Goal: Transaction & Acquisition: Purchase product/service

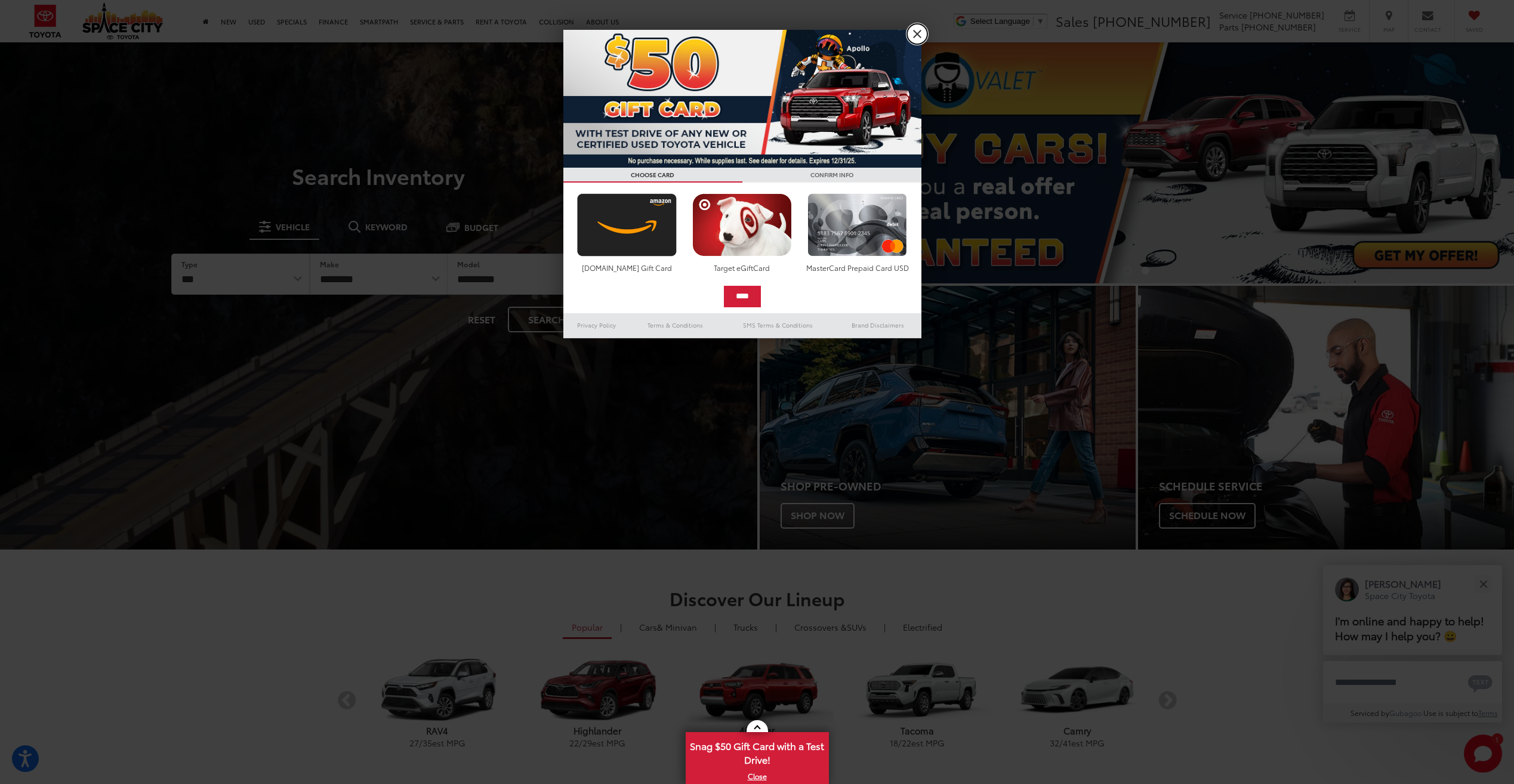
click at [919, 39] on link "X" at bounding box center [917, 34] width 20 height 20
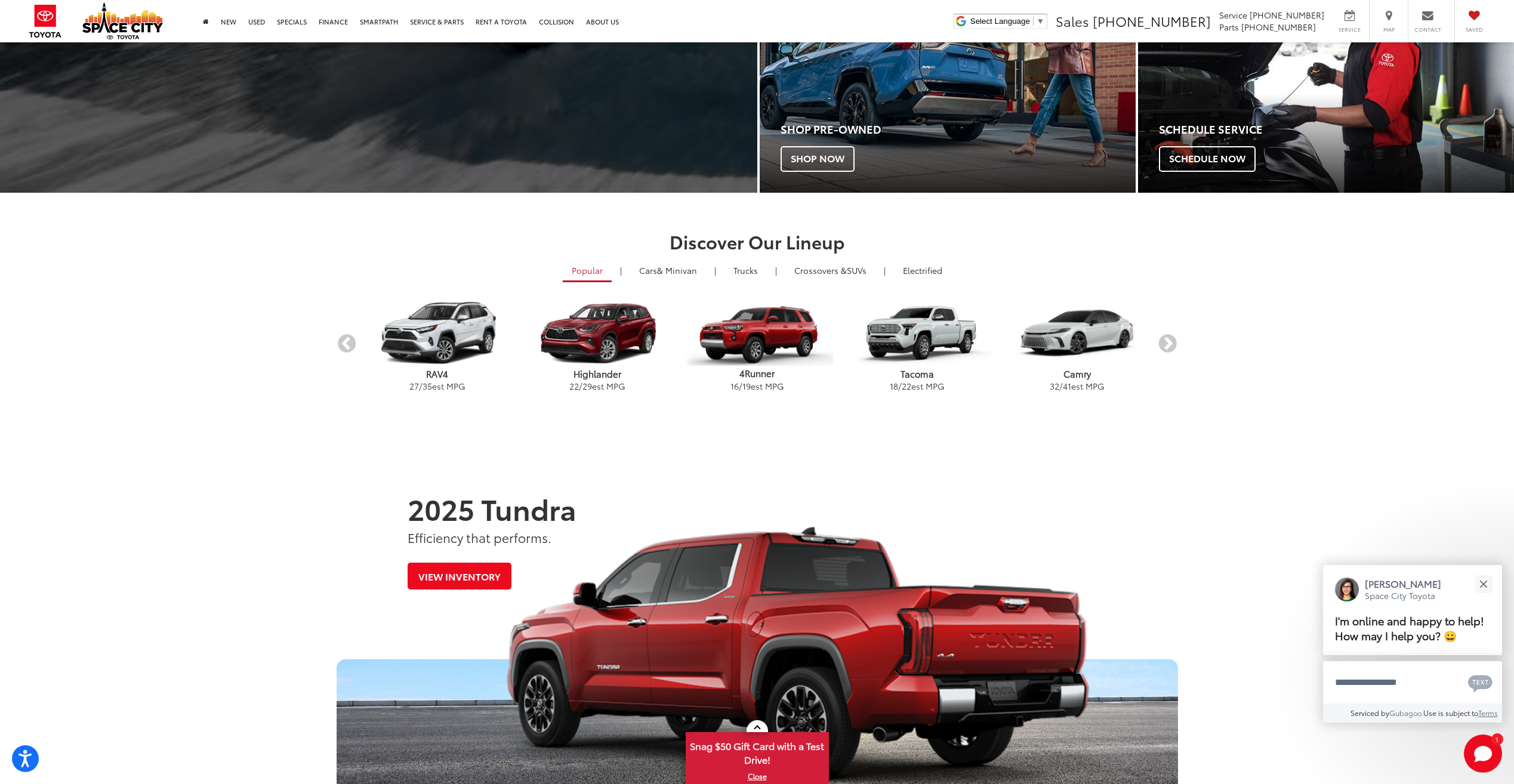
scroll to position [358, 0]
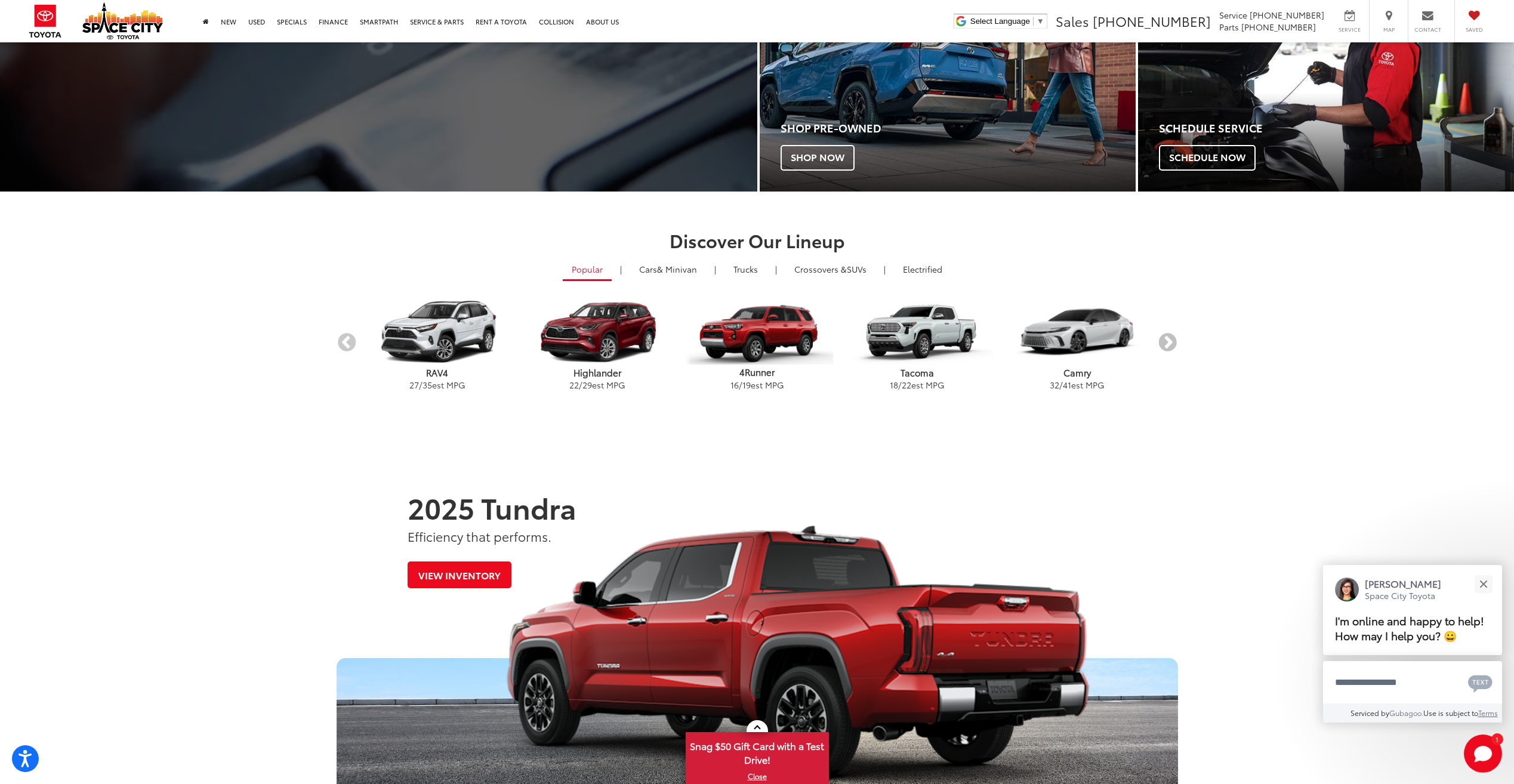
click at [1168, 342] on button "Next" at bounding box center [1167, 343] width 21 height 21
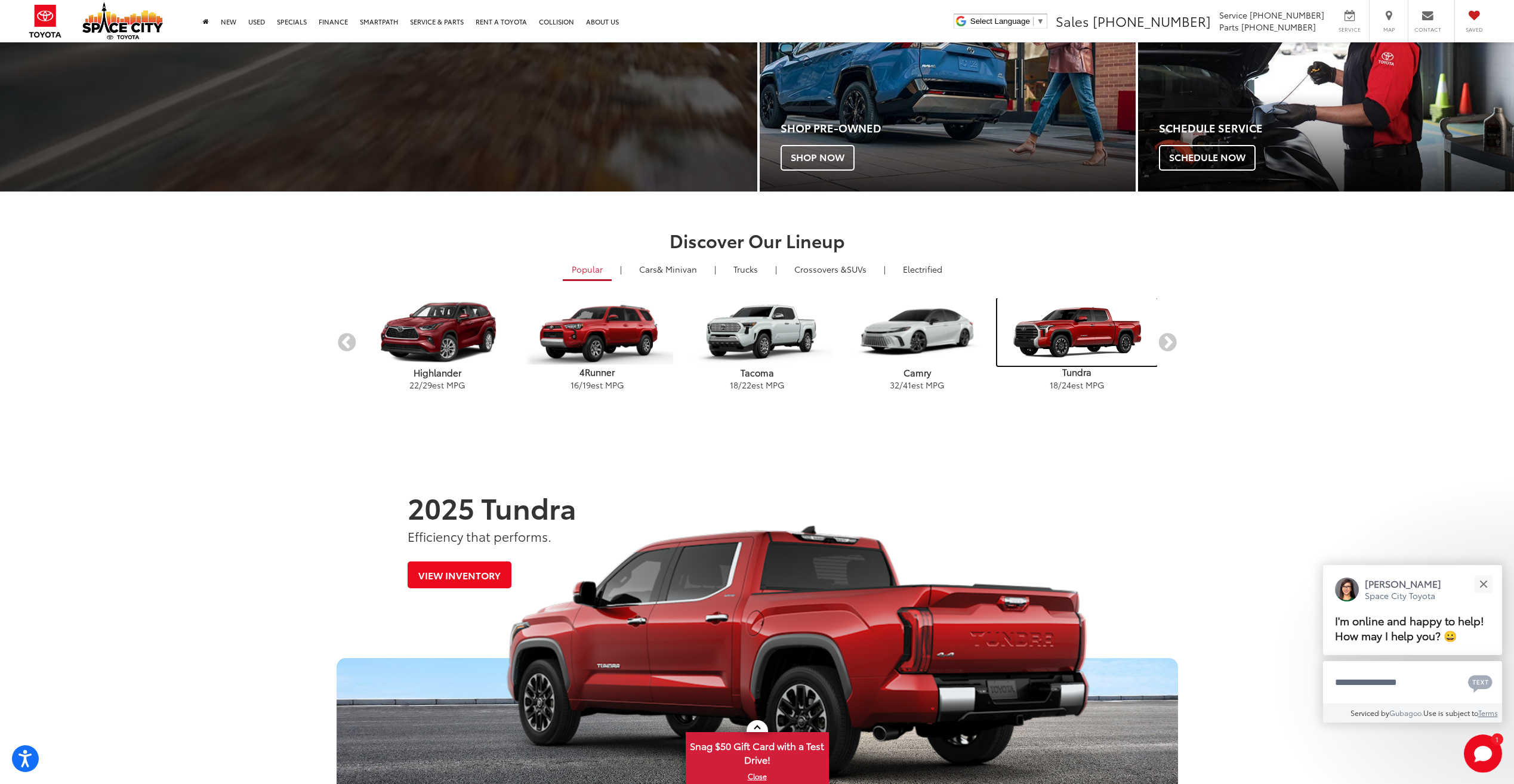
click at [1076, 322] on img "carousel" at bounding box center [1077, 332] width 160 height 68
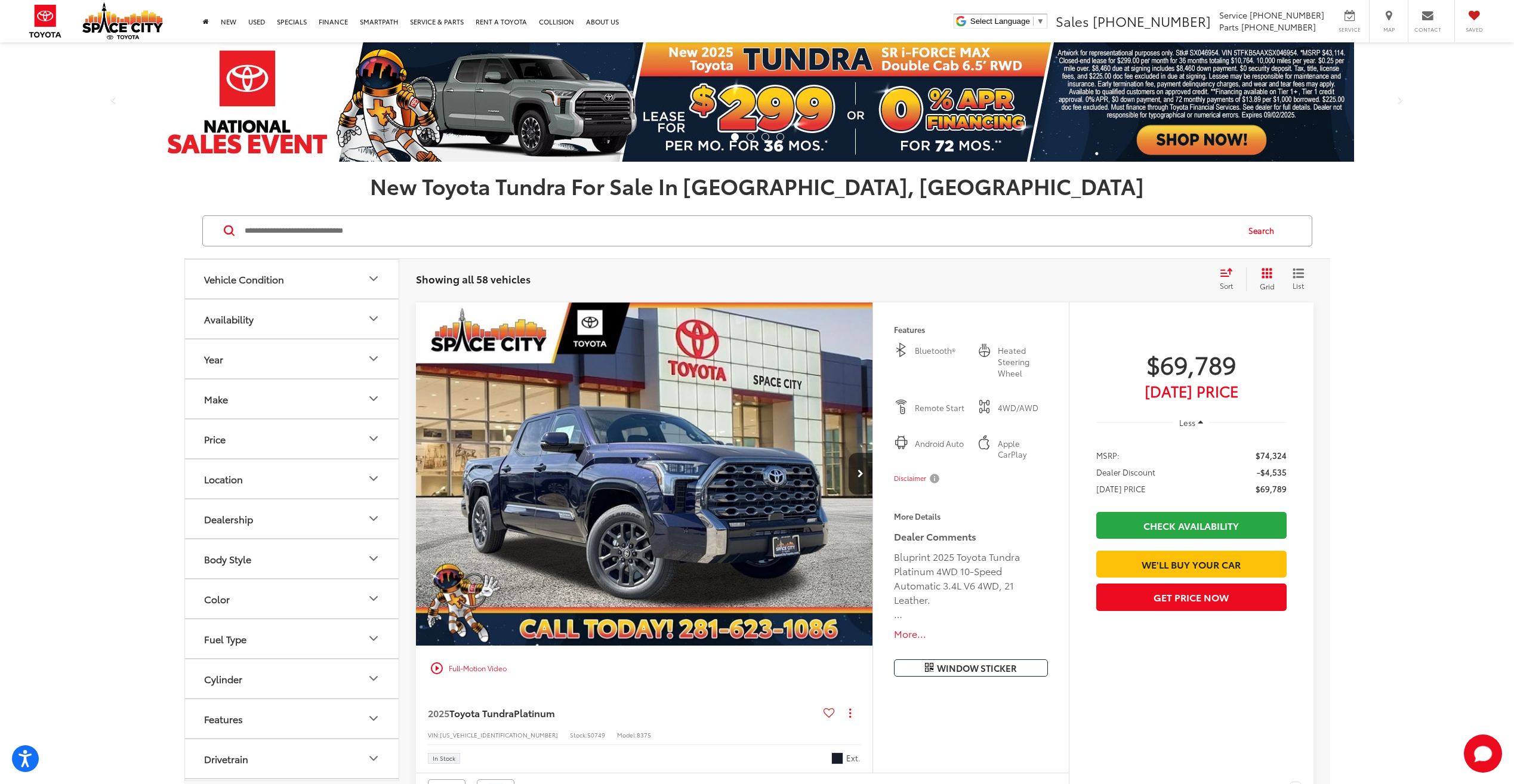
click at [369, 402] on icon "Make" at bounding box center [373, 398] width 14 height 14
click at [370, 442] on icon "Price" at bounding box center [373, 439] width 14 height 14
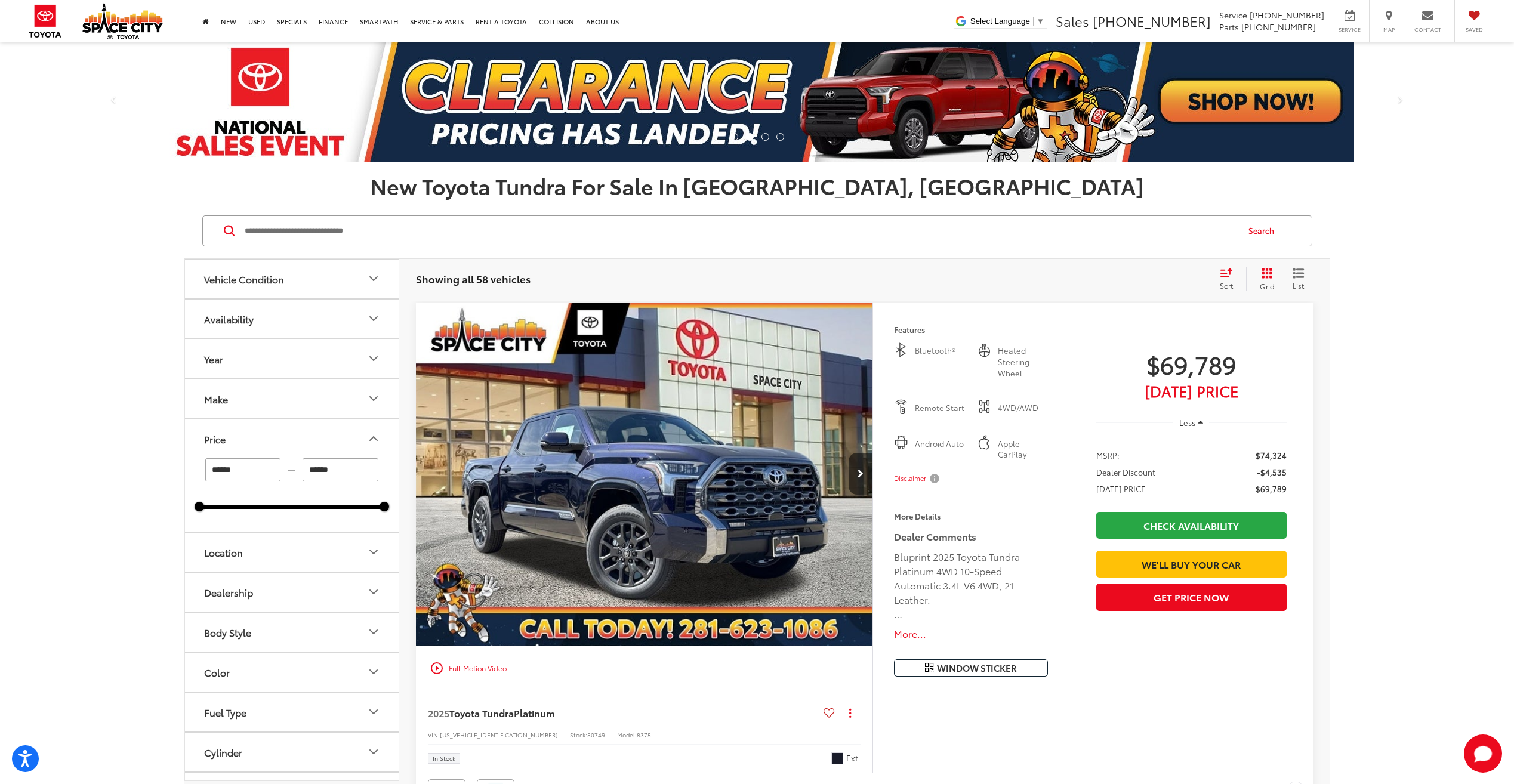
click at [371, 440] on icon "Price" at bounding box center [373, 439] width 7 height 4
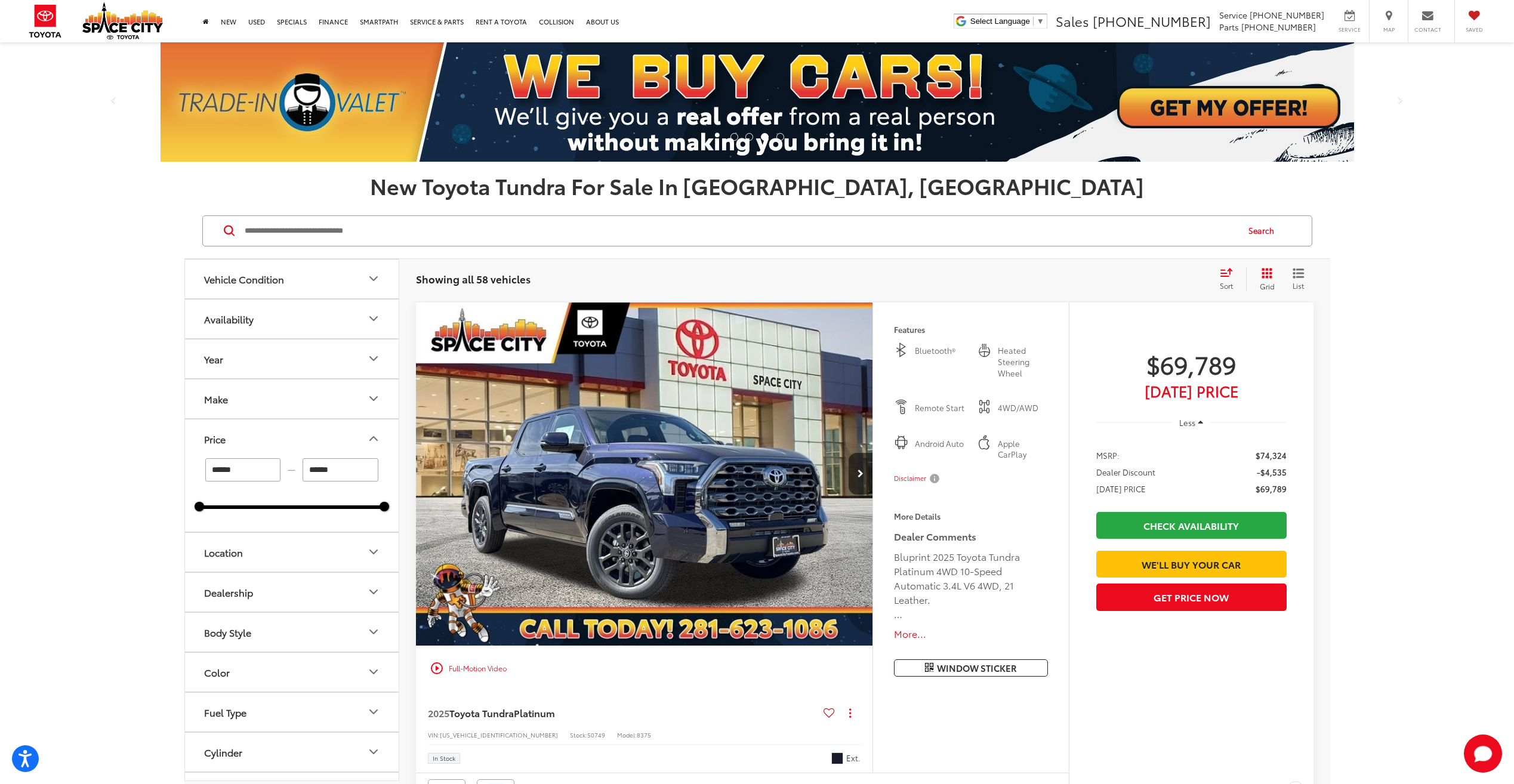
drag, startPoint x: 357, startPoint y: 469, endPoint x: 234, endPoint y: 471, distance: 123.0
click at [234, 471] on div "****** — ******" at bounding box center [291, 470] width 185 height 24
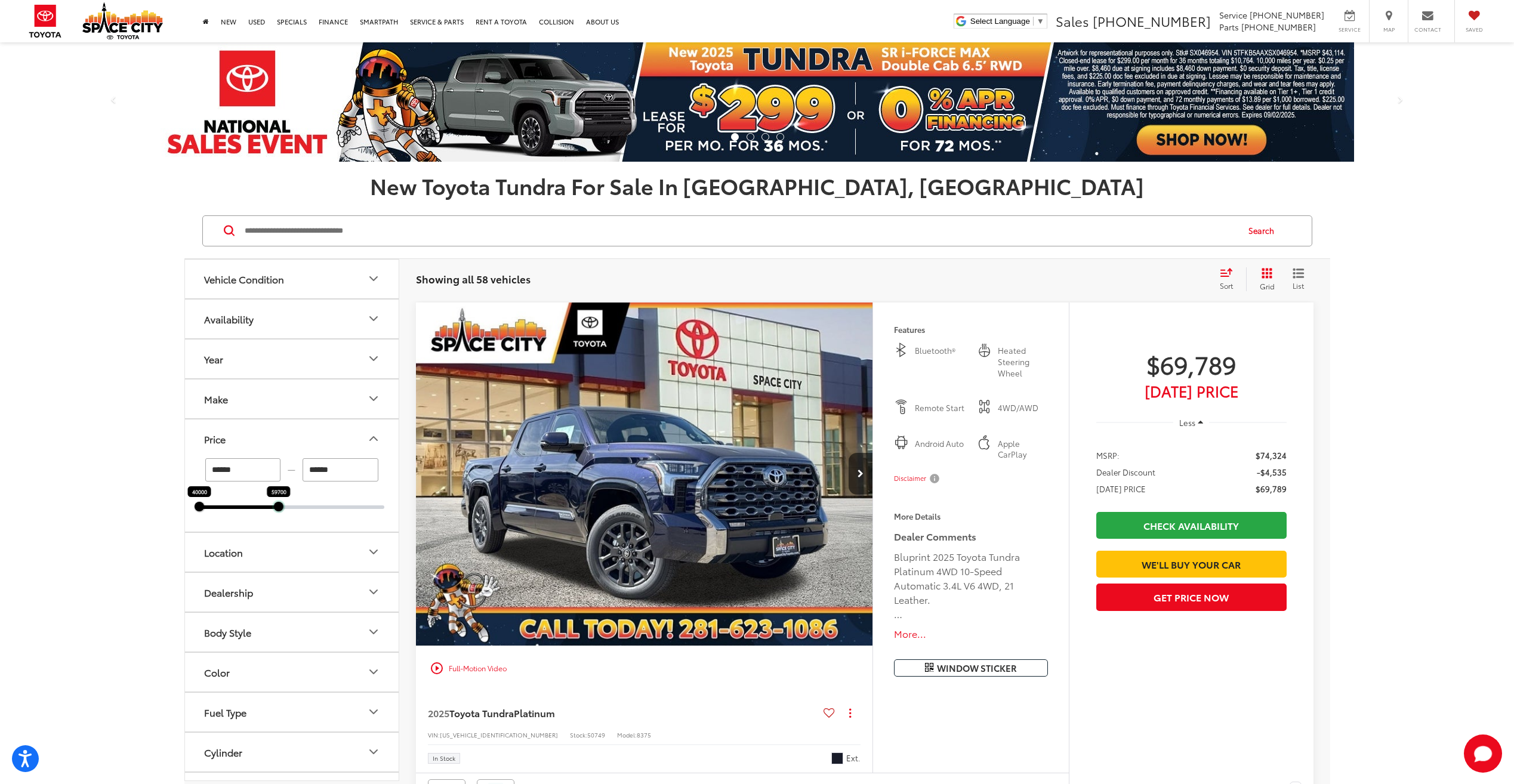
drag, startPoint x: 382, startPoint y: 506, endPoint x: 276, endPoint y: 519, distance: 106.8
click at [276, 519] on div "****** — ****** 40000 59700" at bounding box center [292, 495] width 214 height 73
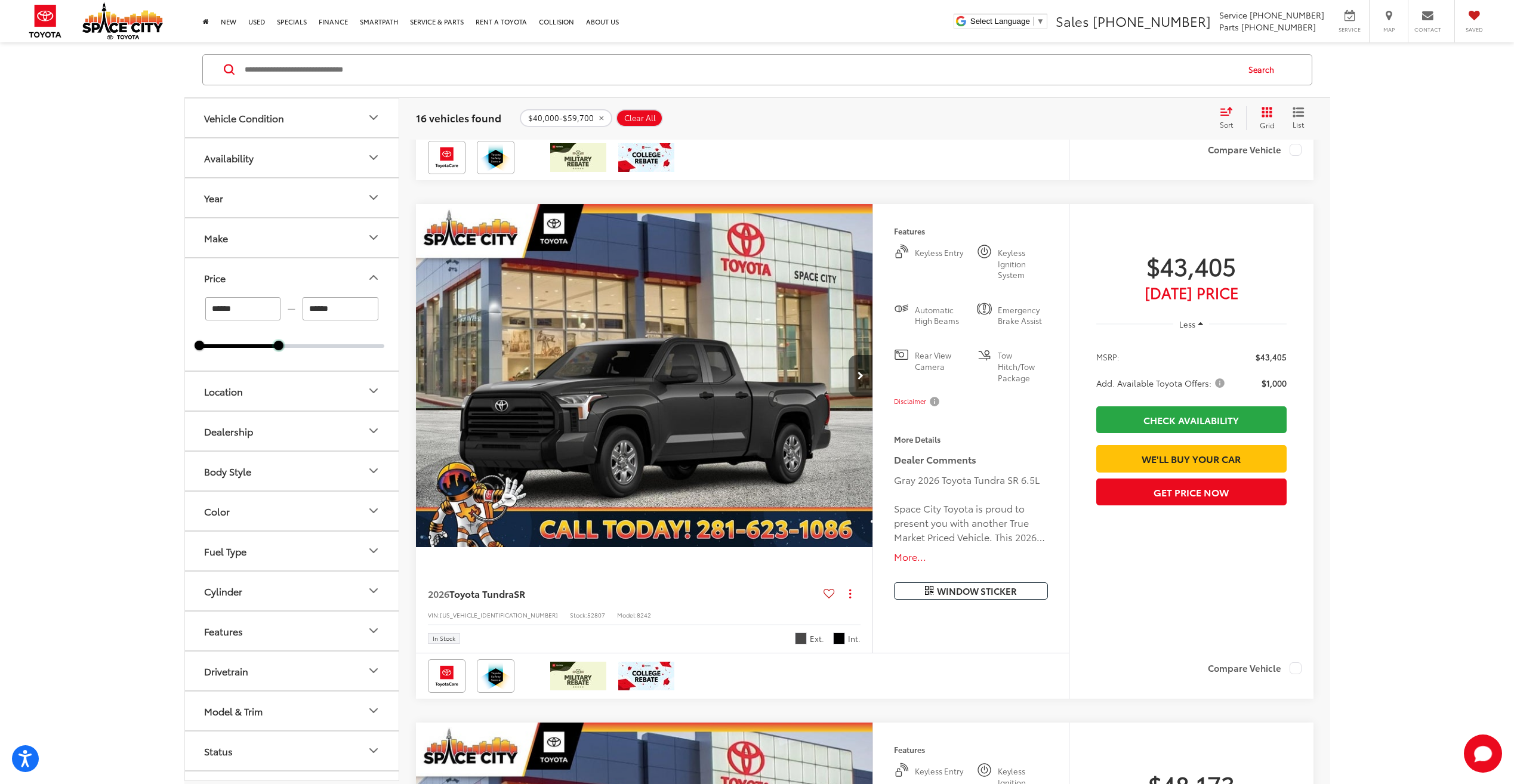
scroll to position [4296, 0]
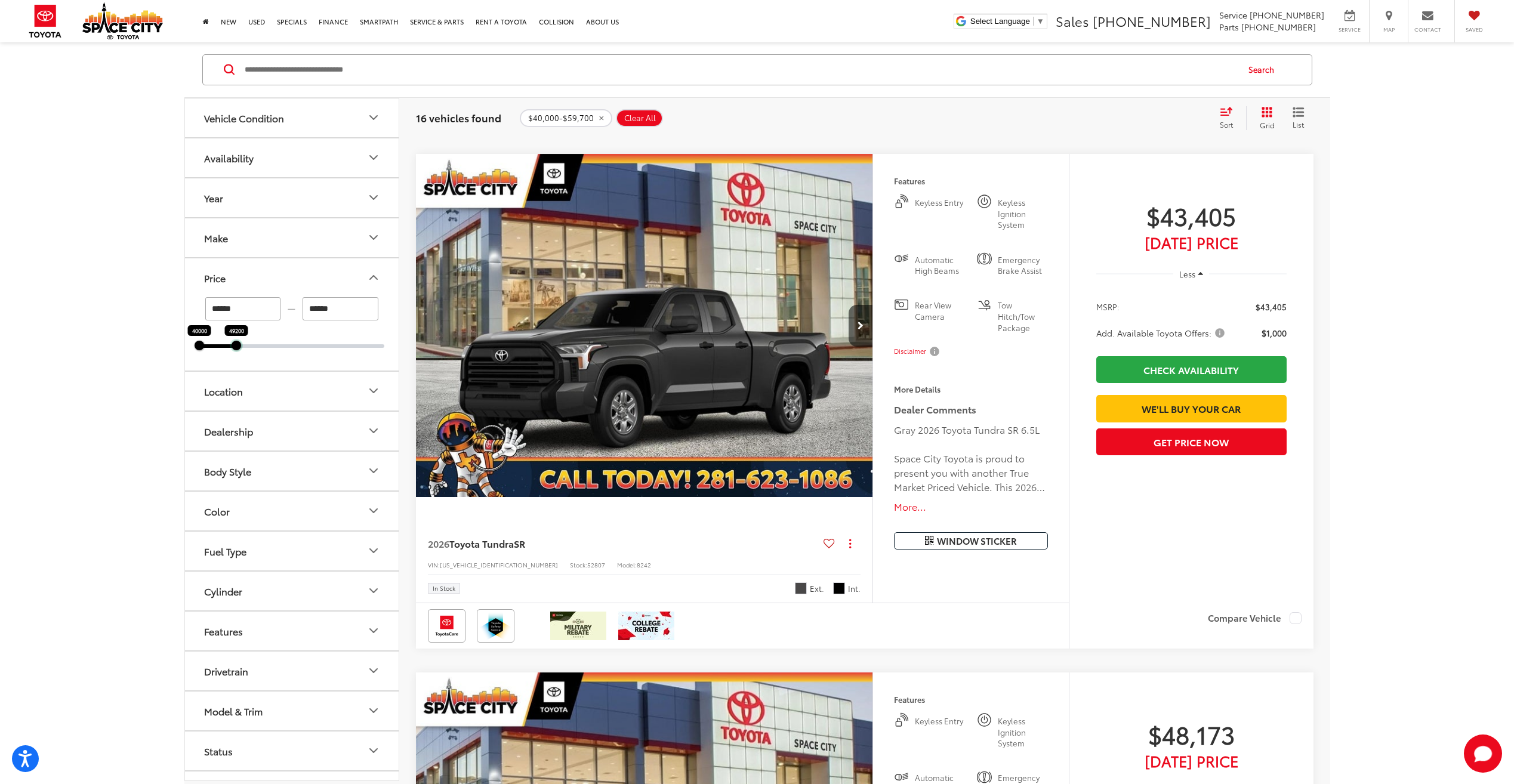
drag, startPoint x: 278, startPoint y: 345, endPoint x: 236, endPoint y: 349, distance: 42.2
click at [236, 349] on div at bounding box center [237, 345] width 10 height 10
type input "******"
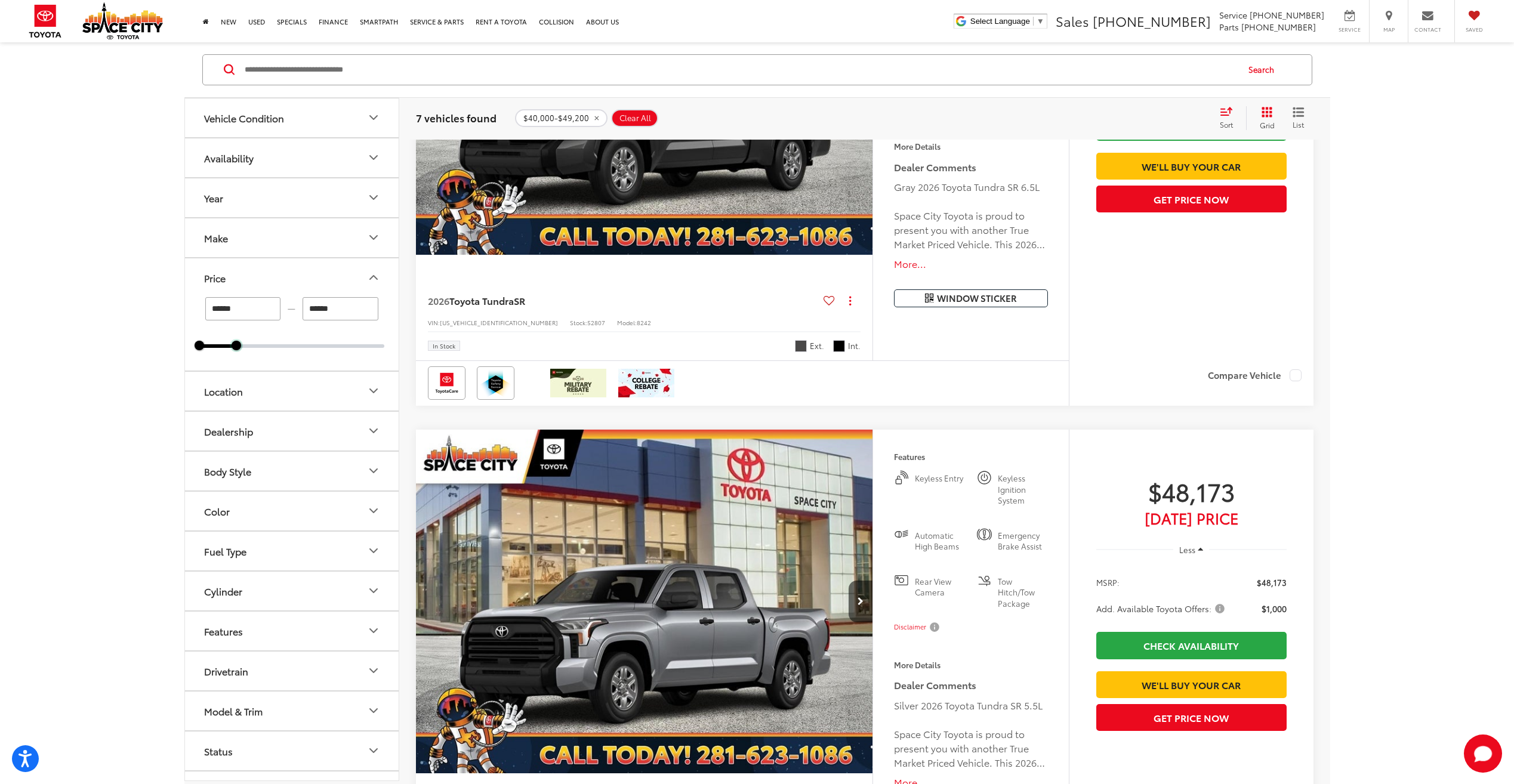
scroll to position [1892, 0]
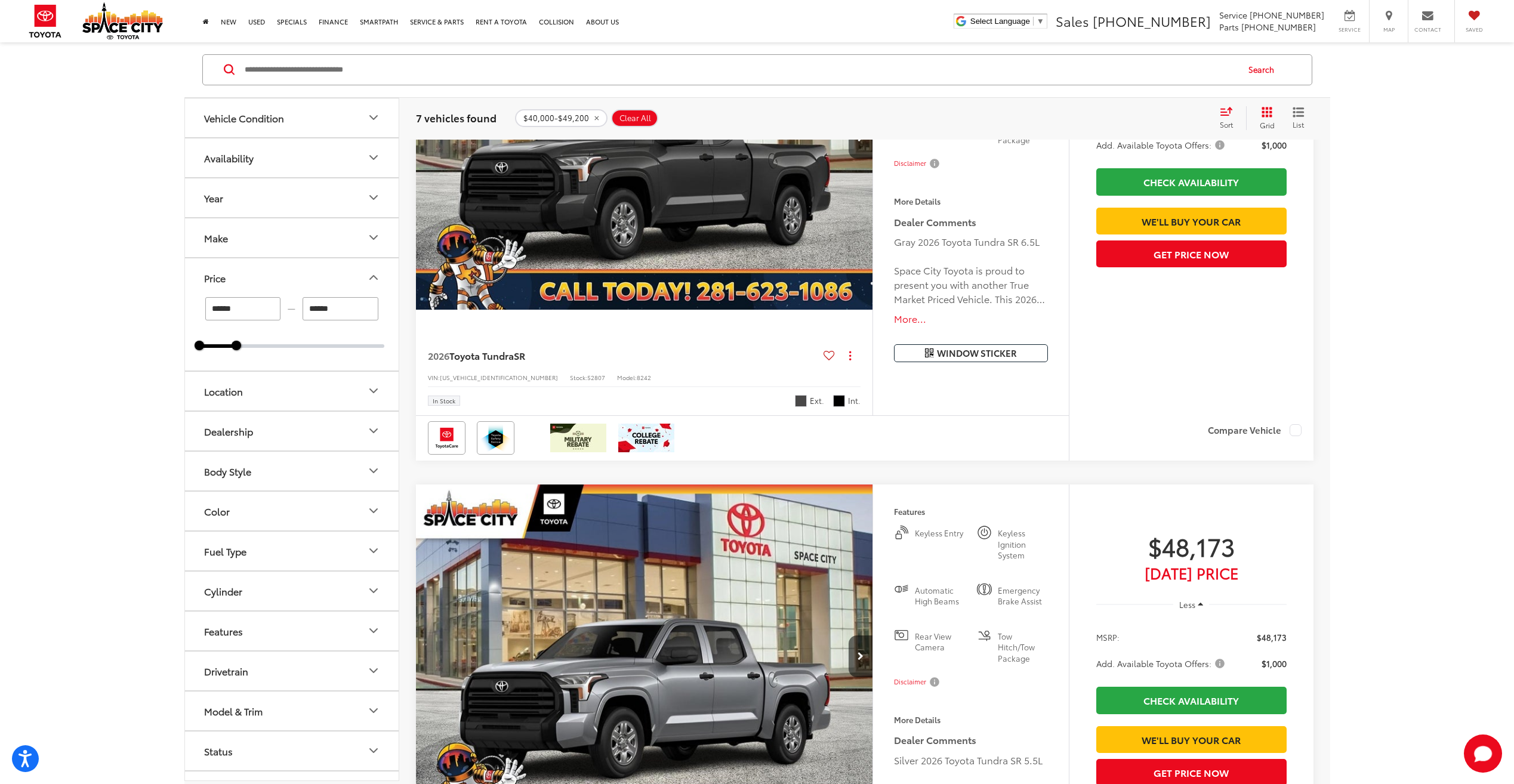
click at [1221, 112] on icon "Select sort value" at bounding box center [1226, 111] width 11 height 7
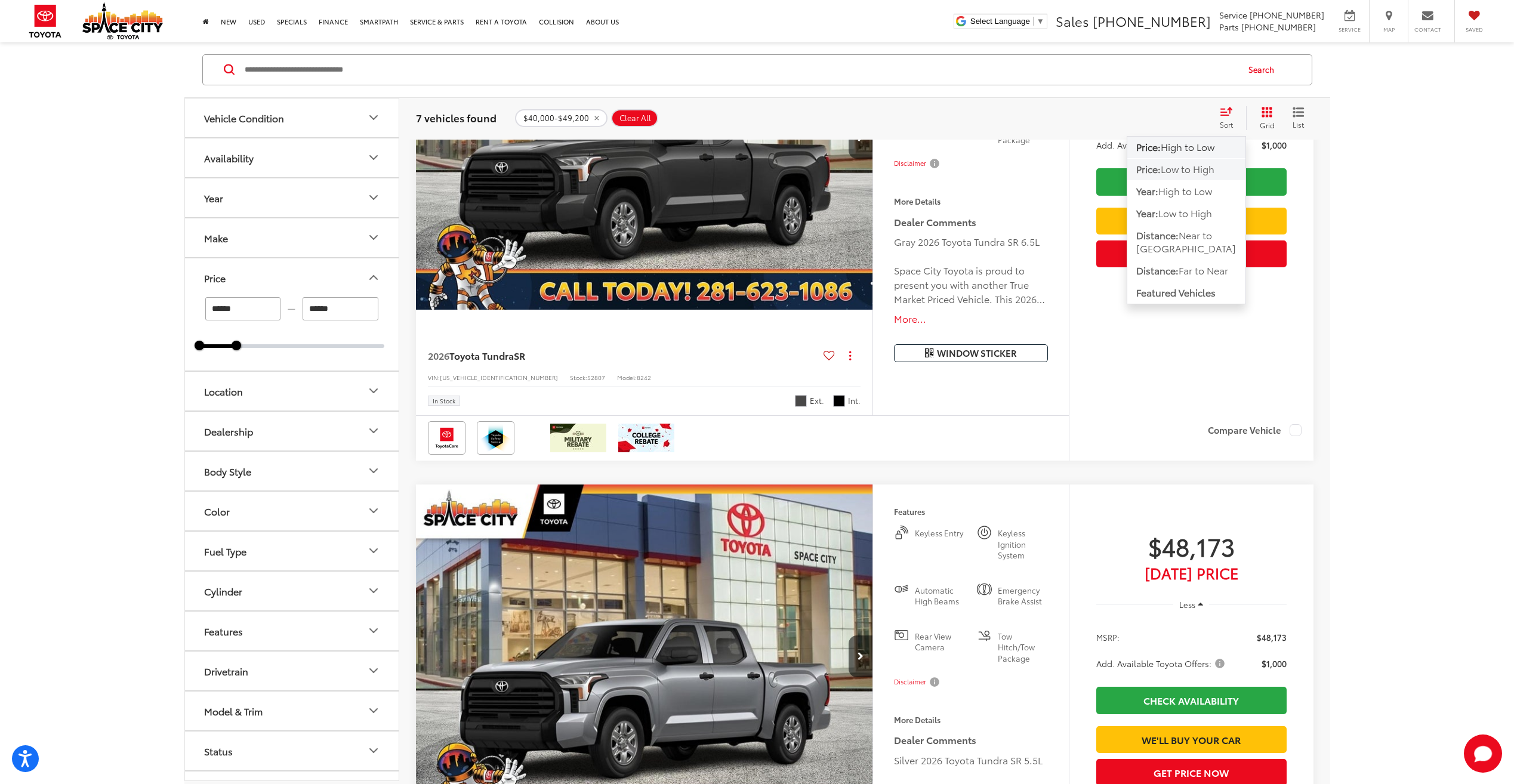
click at [1196, 168] on span "Low to High" at bounding box center [1187, 169] width 53 height 14
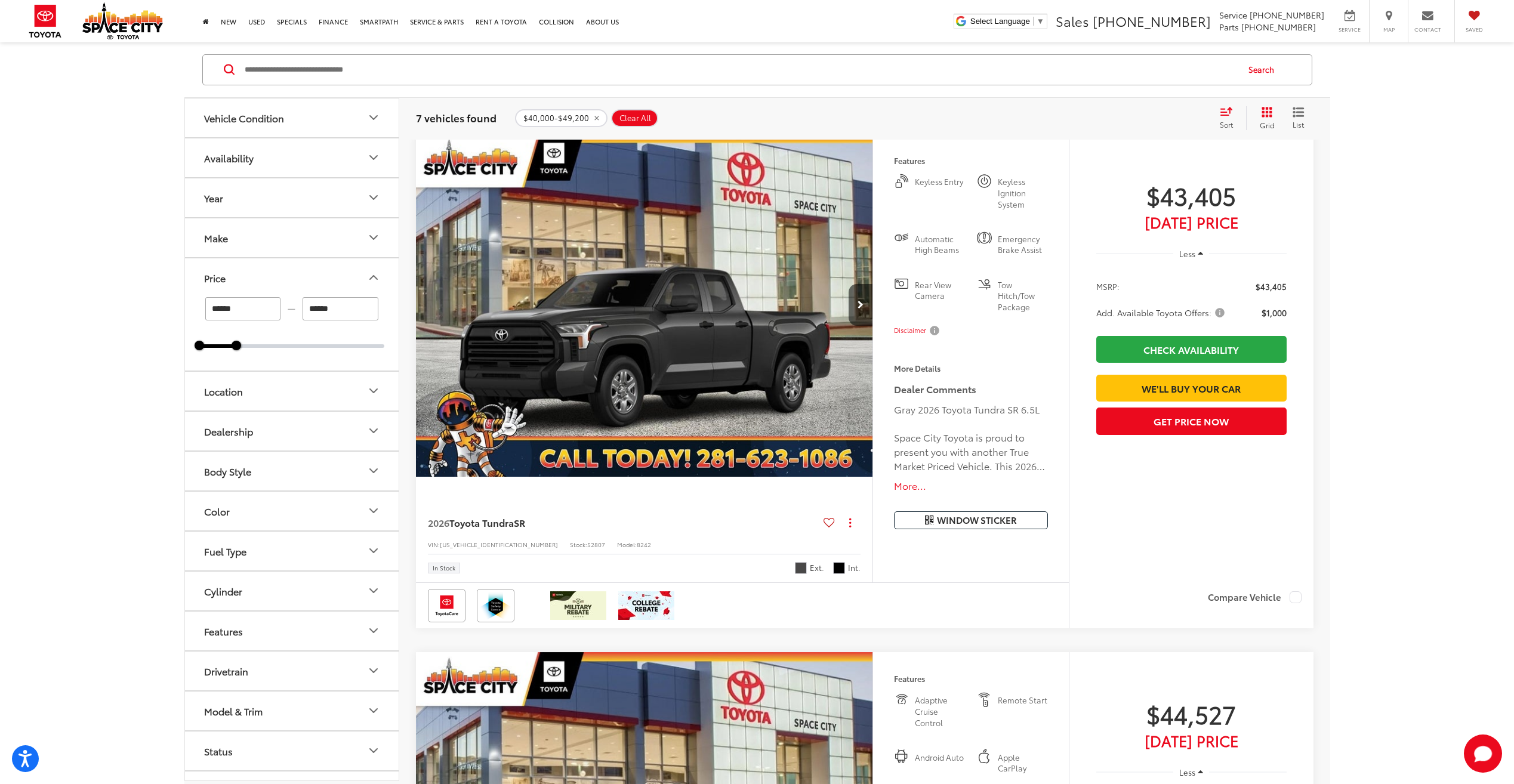
scroll to position [161, 0]
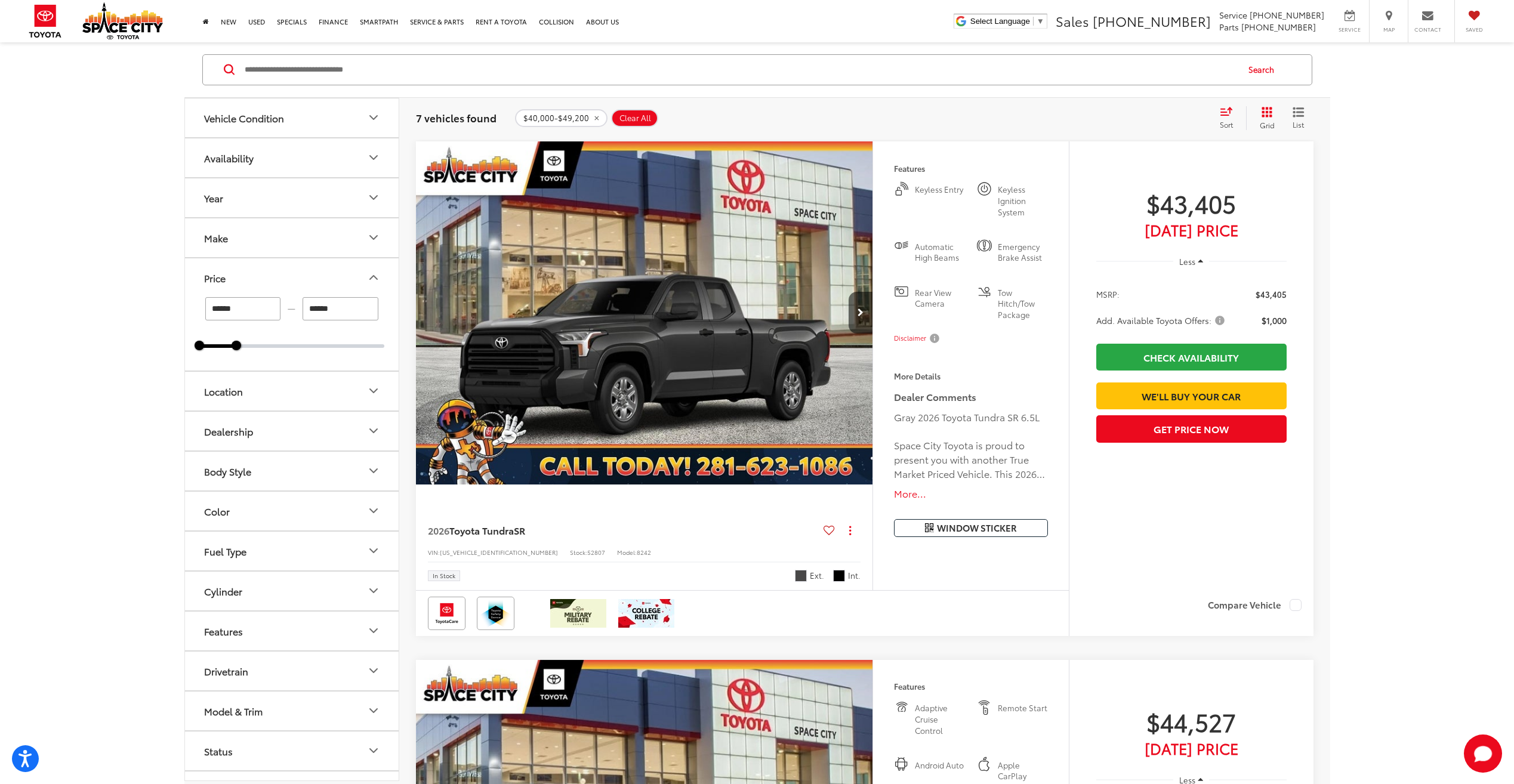
click at [656, 330] on img "2026 Toyota Tundra SR 0" at bounding box center [644, 314] width 458 height 344
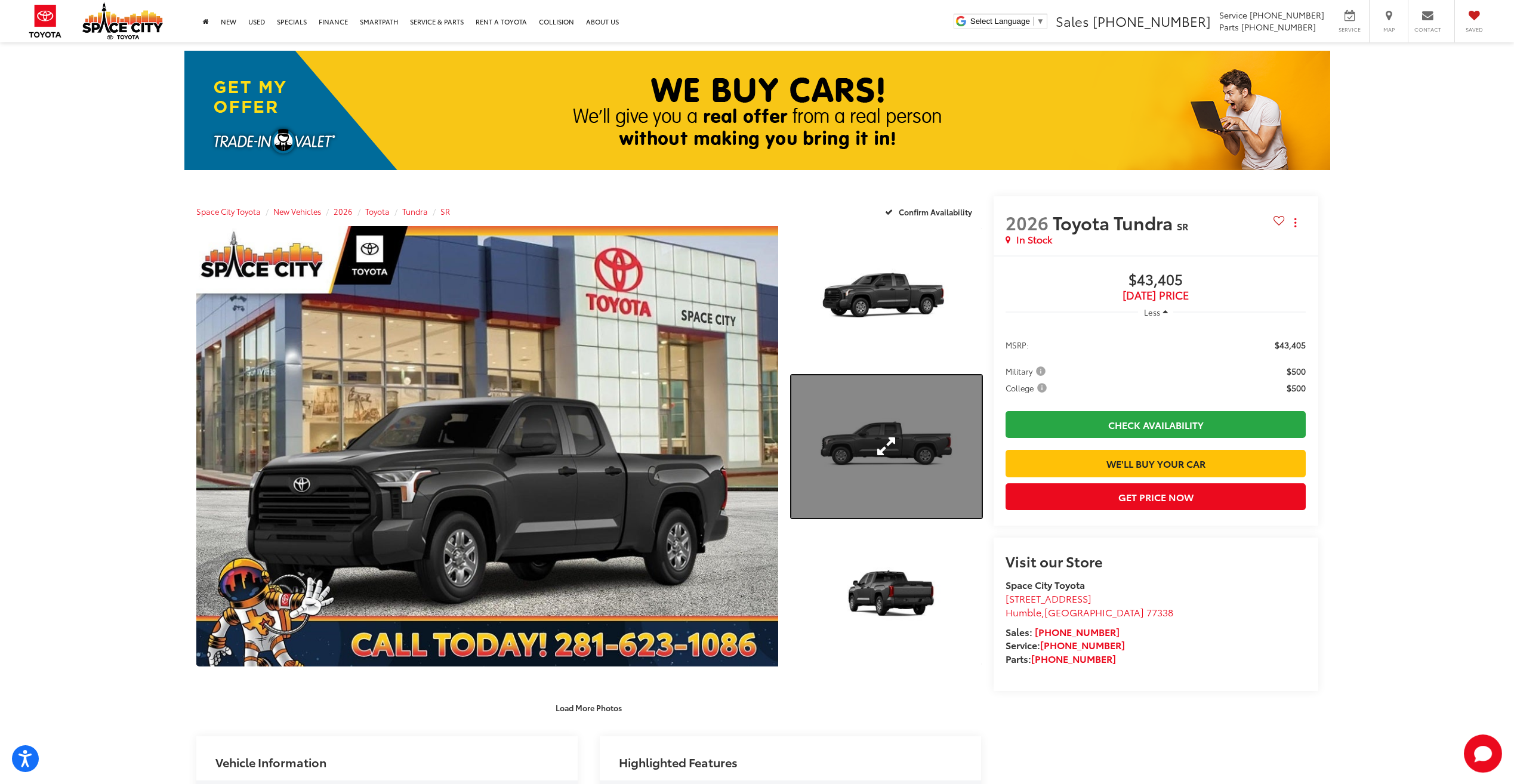
click at [893, 432] on link "Expand Photo 2" at bounding box center [886, 446] width 190 height 143
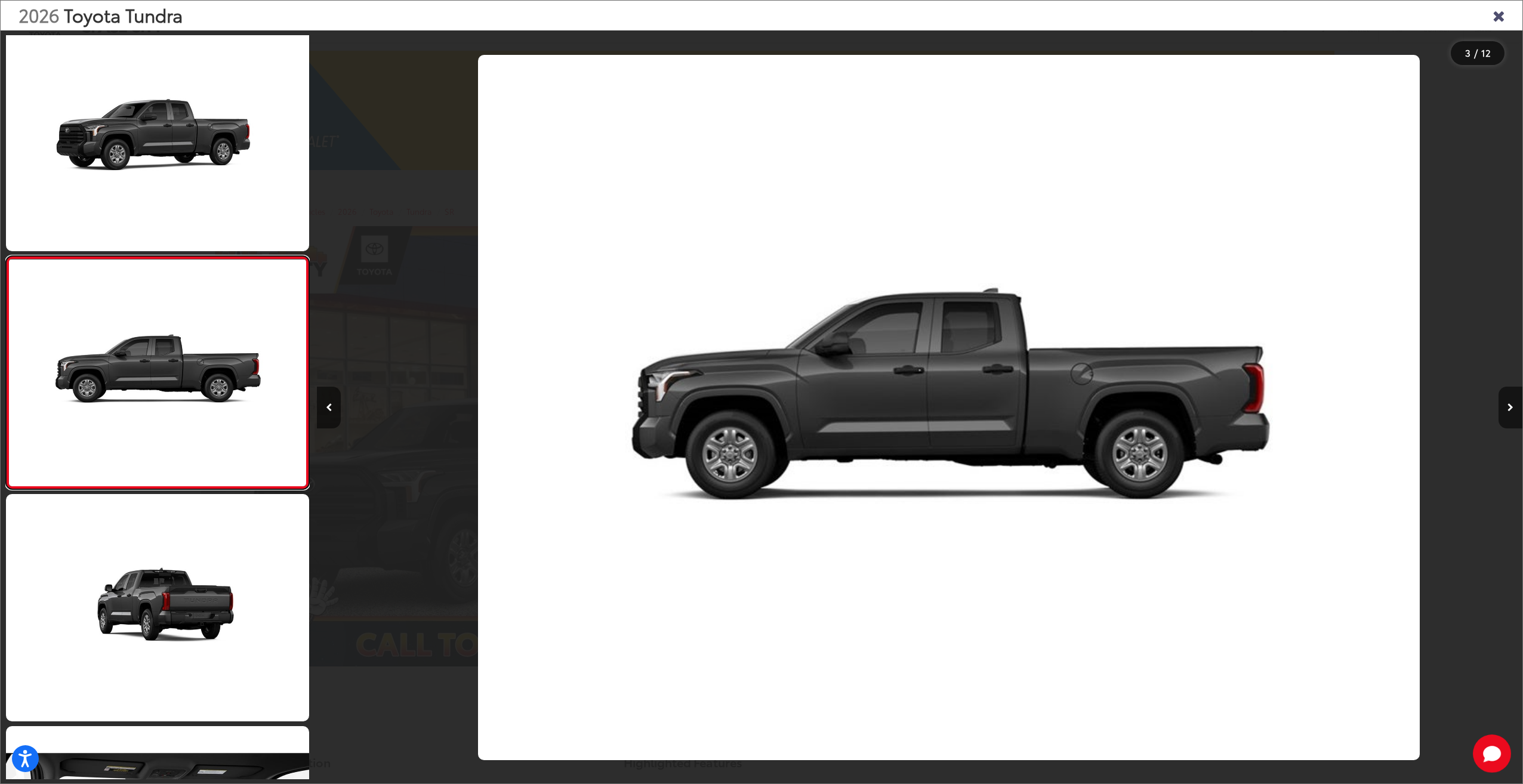
scroll to position [0, 2411]
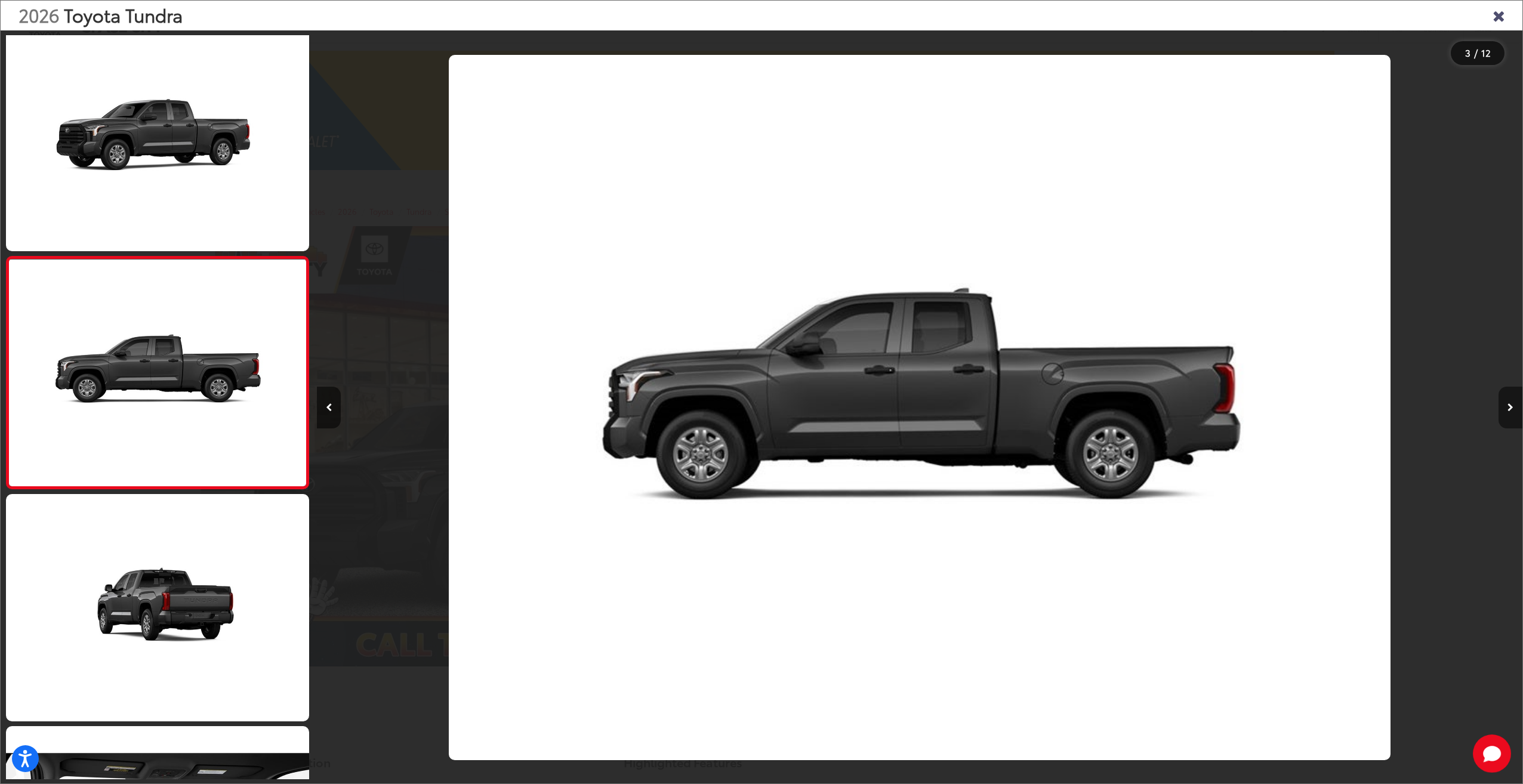
click at [1511, 405] on icon "Next image" at bounding box center [1510, 407] width 6 height 8
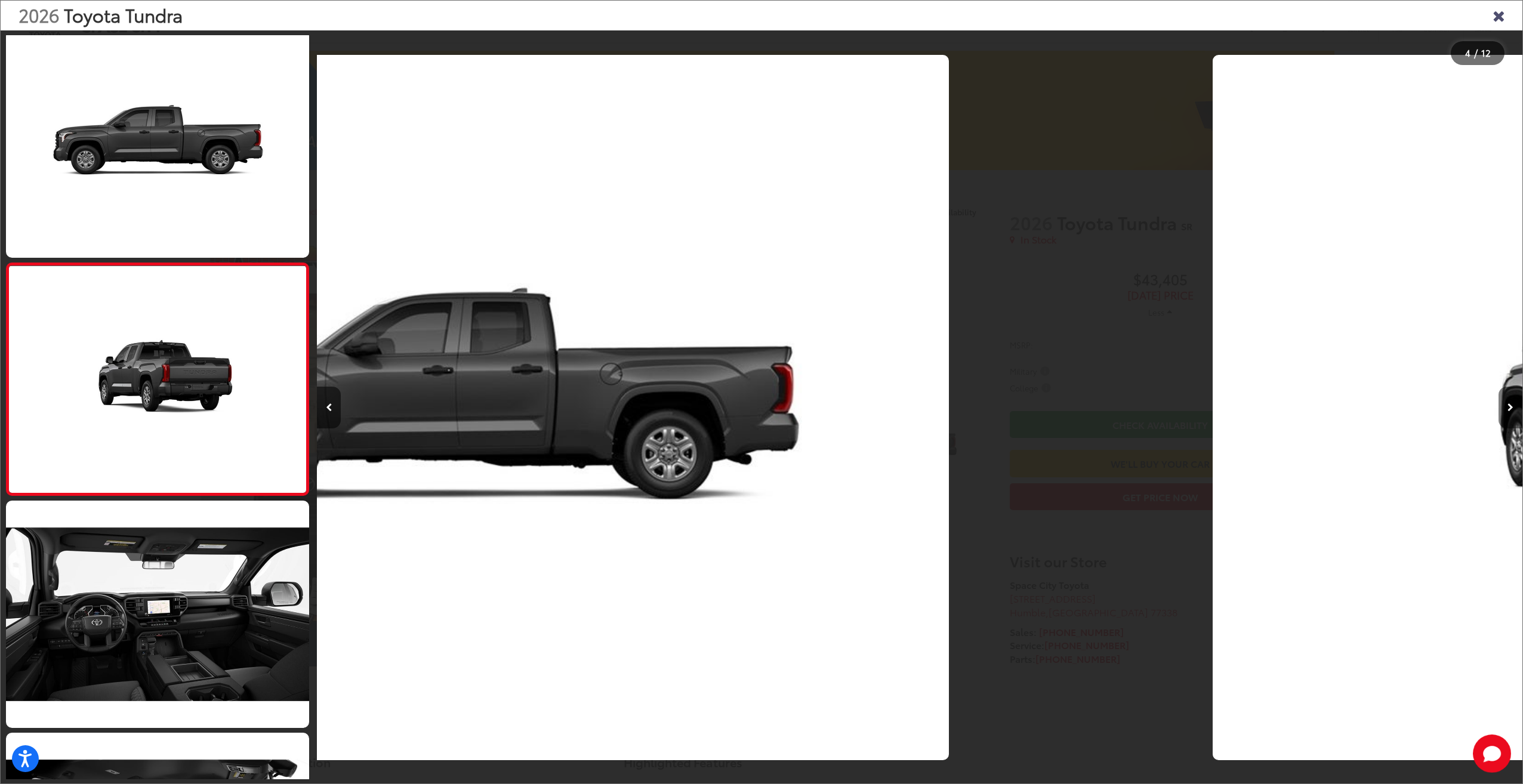
scroll to position [476, 0]
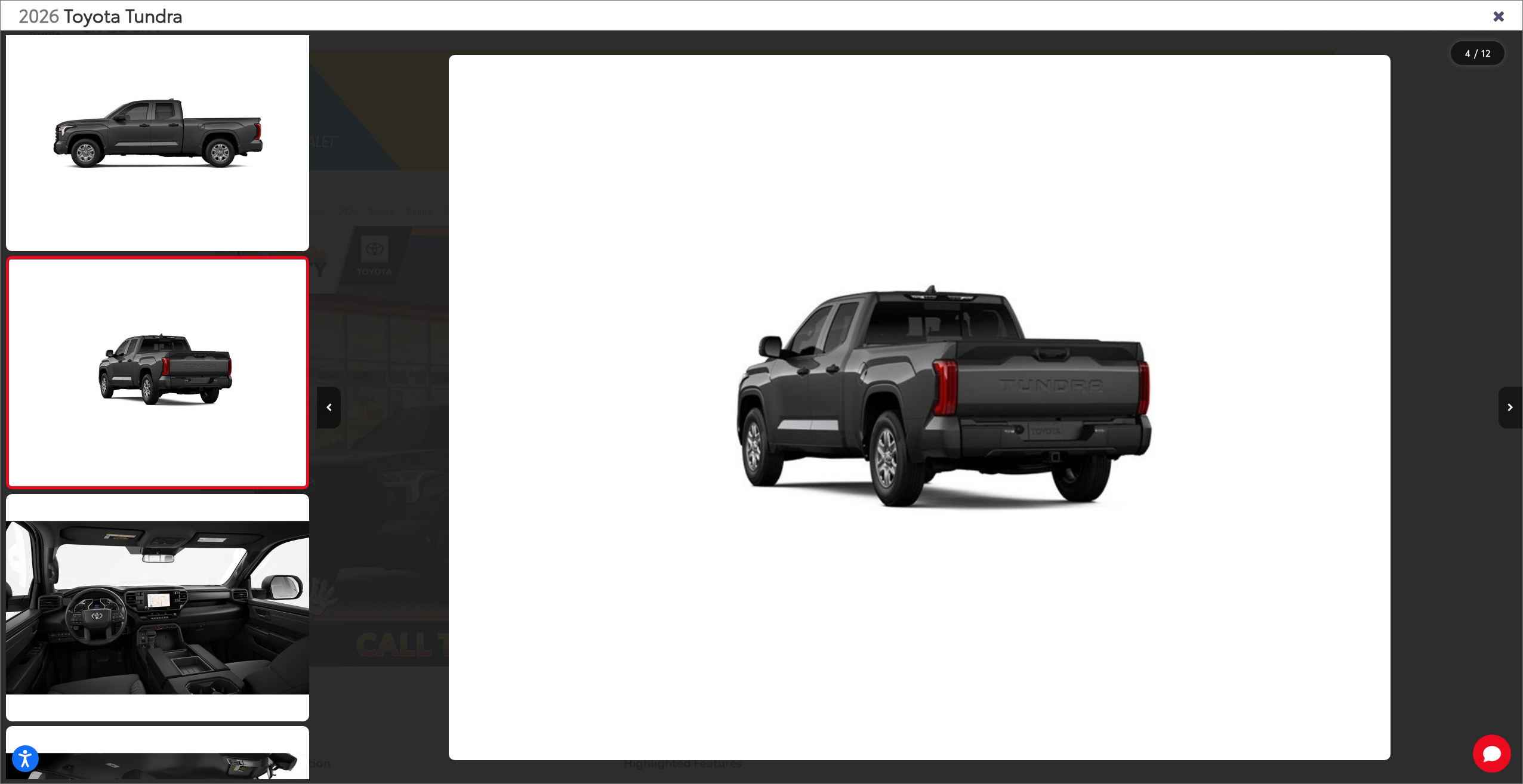
click at [1511, 405] on icon "Next image" at bounding box center [1510, 407] width 6 height 8
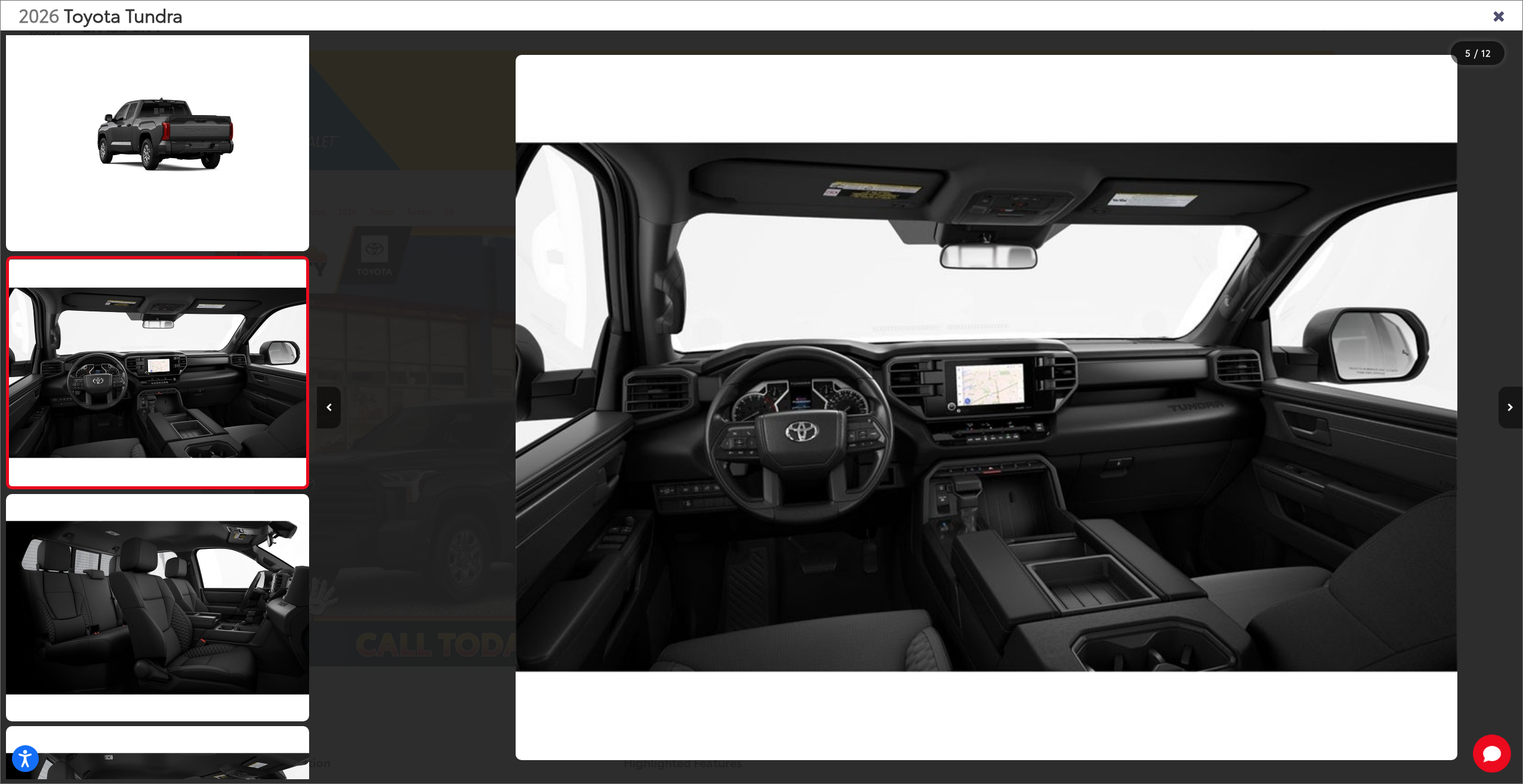
scroll to position [0, 4823]
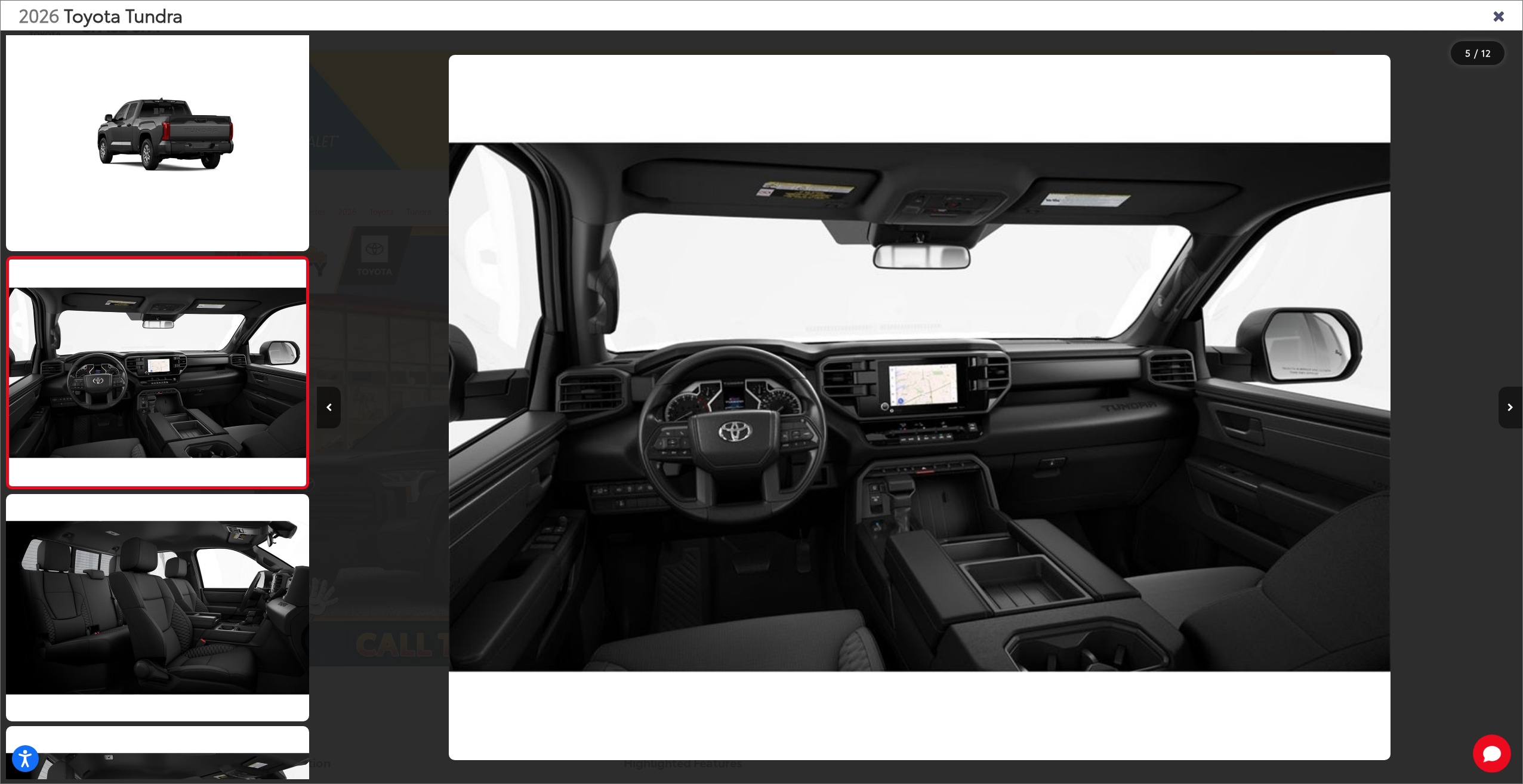
click at [1512, 405] on icon "Next image" at bounding box center [1510, 407] width 6 height 8
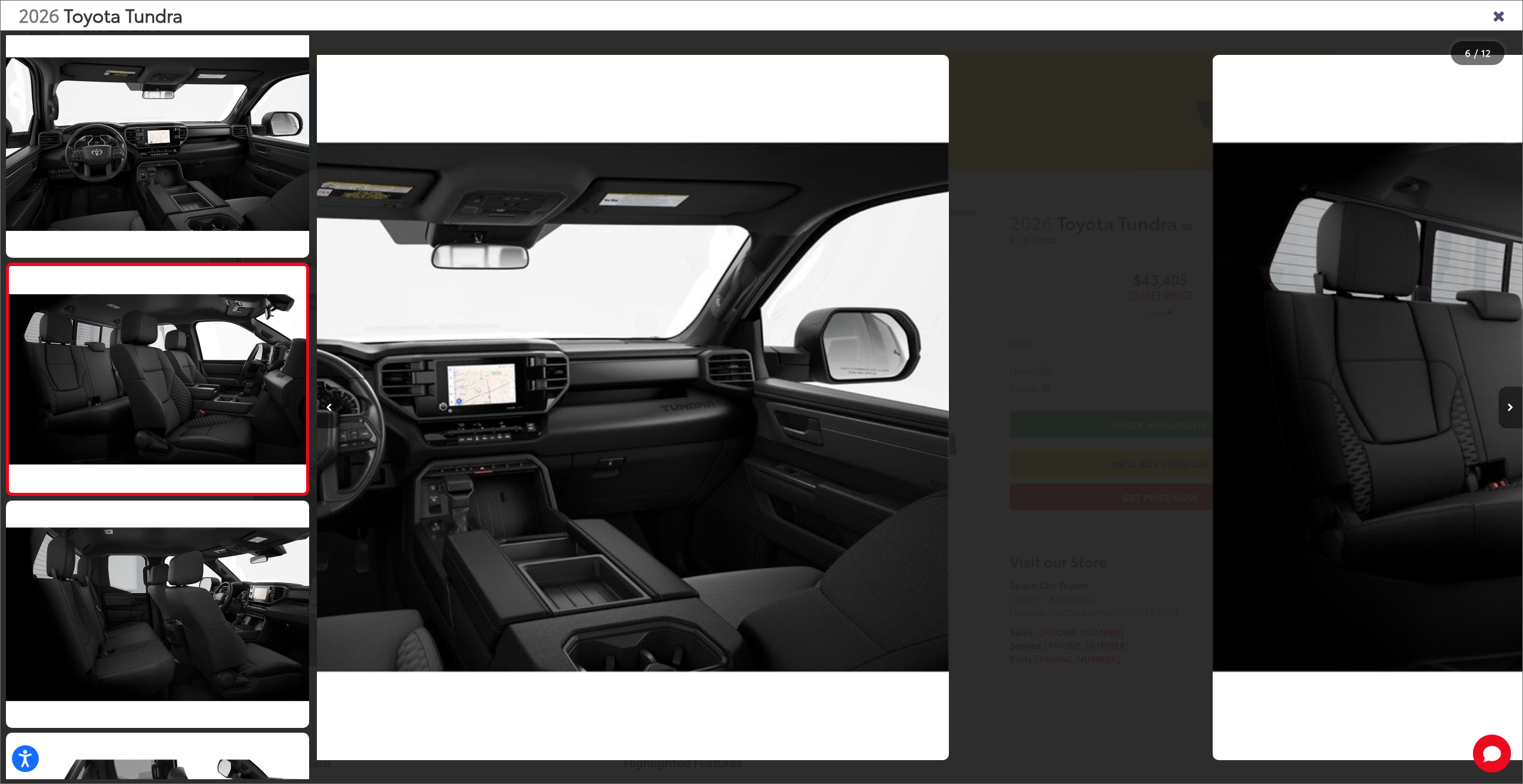
scroll to position [940, 0]
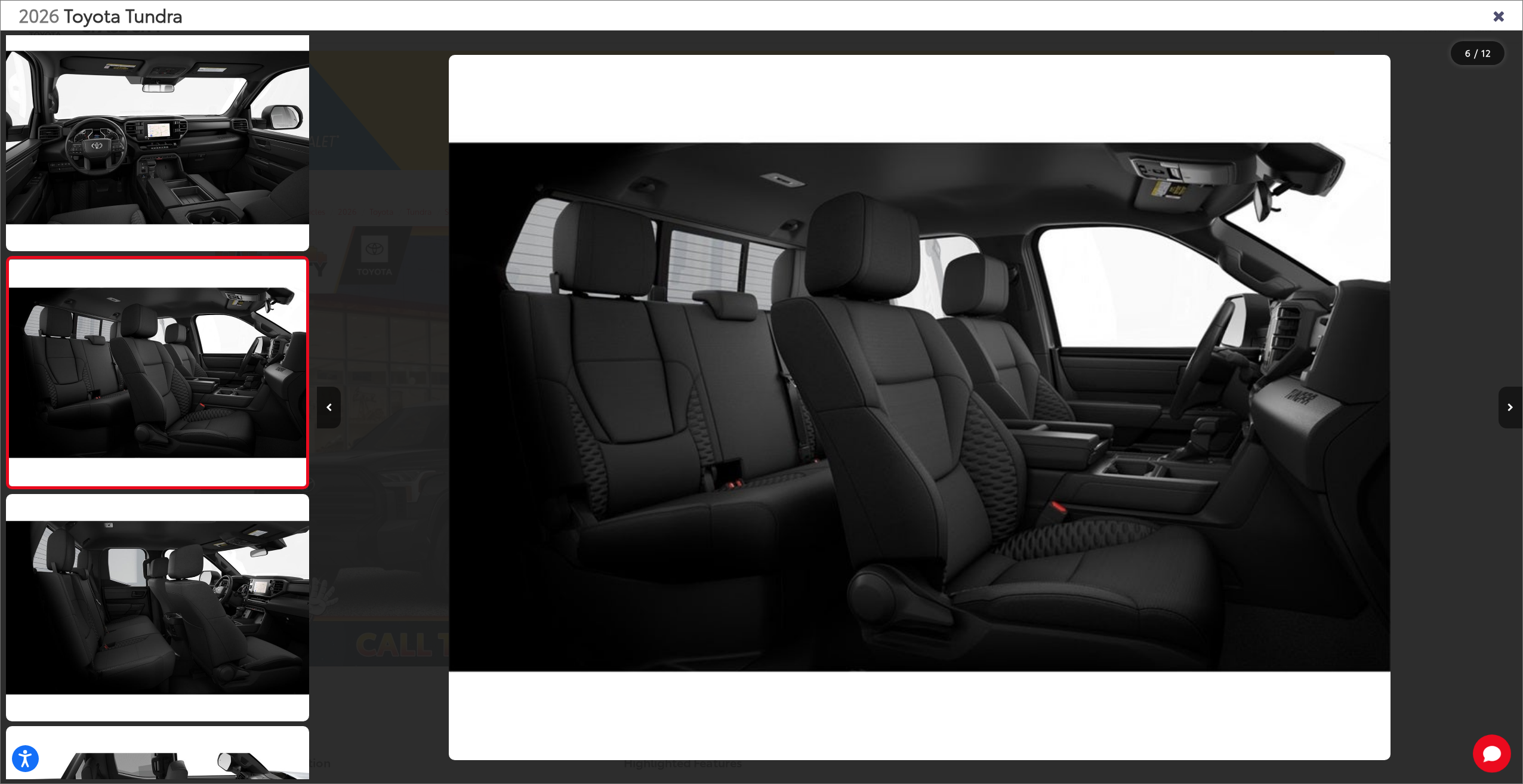
click at [1512, 405] on icon "Next image" at bounding box center [1510, 407] width 6 height 8
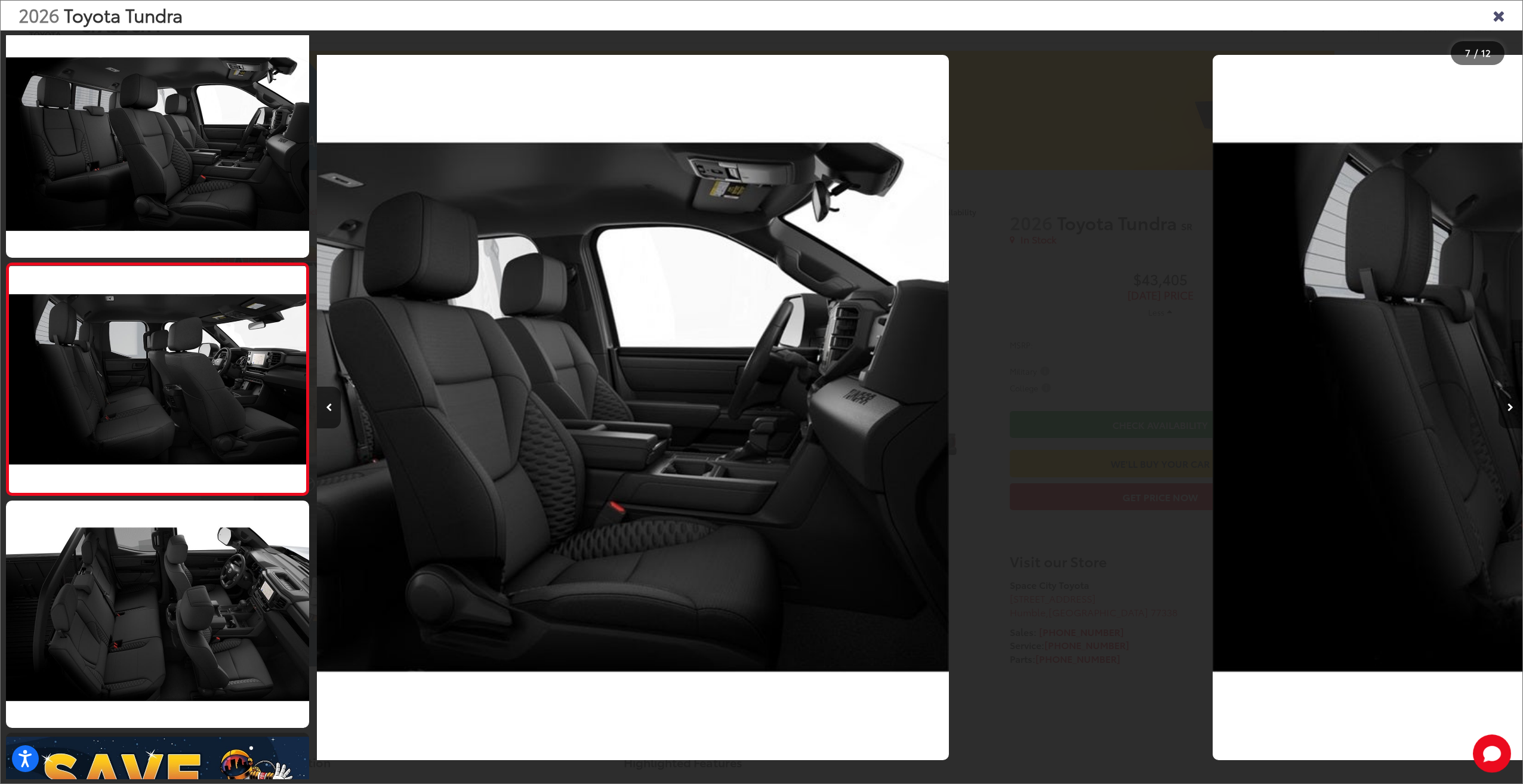
scroll to position [0, 0]
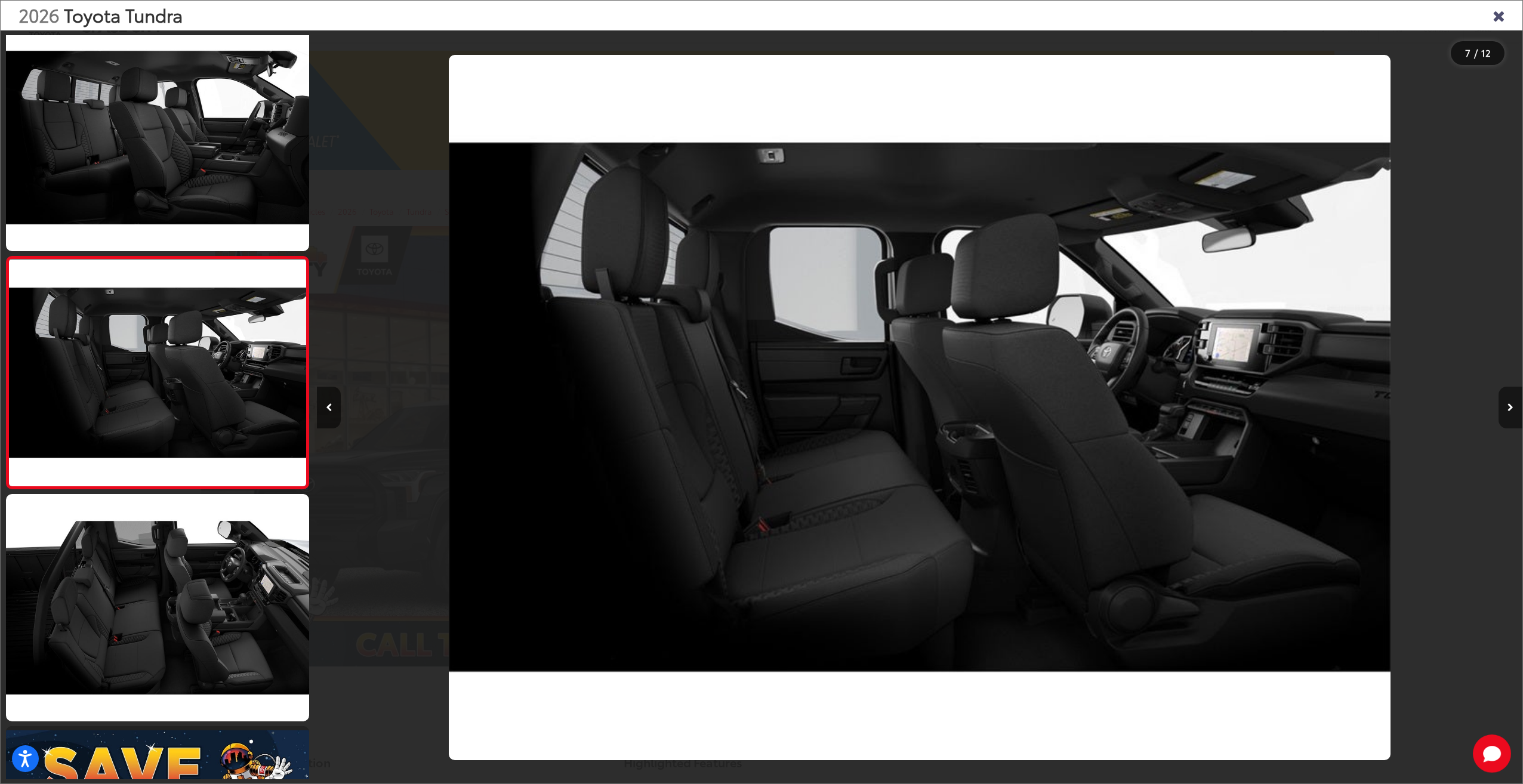
click at [1512, 405] on icon "Next image" at bounding box center [1510, 407] width 6 height 8
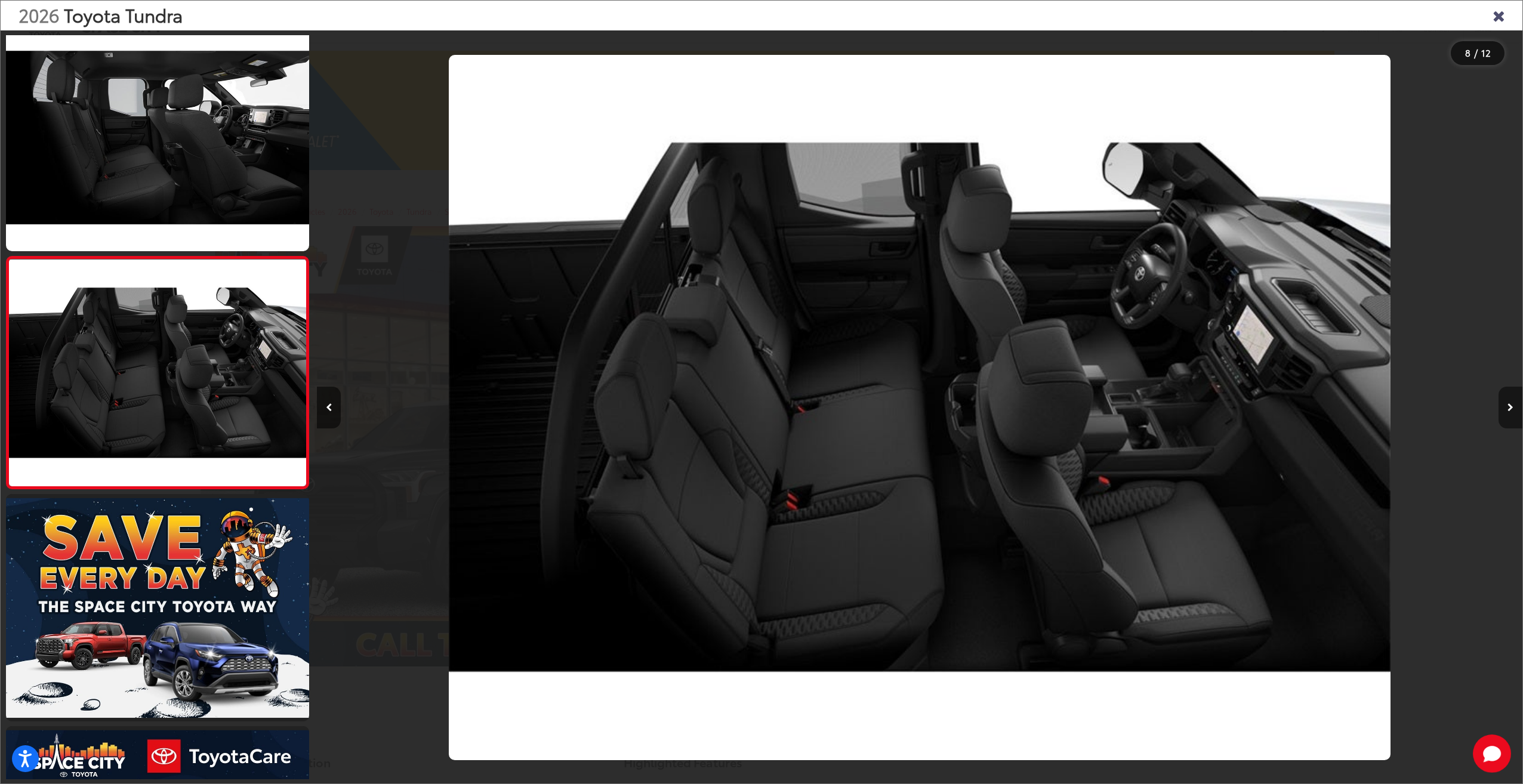
click at [1512, 405] on icon "Next image" at bounding box center [1510, 407] width 6 height 8
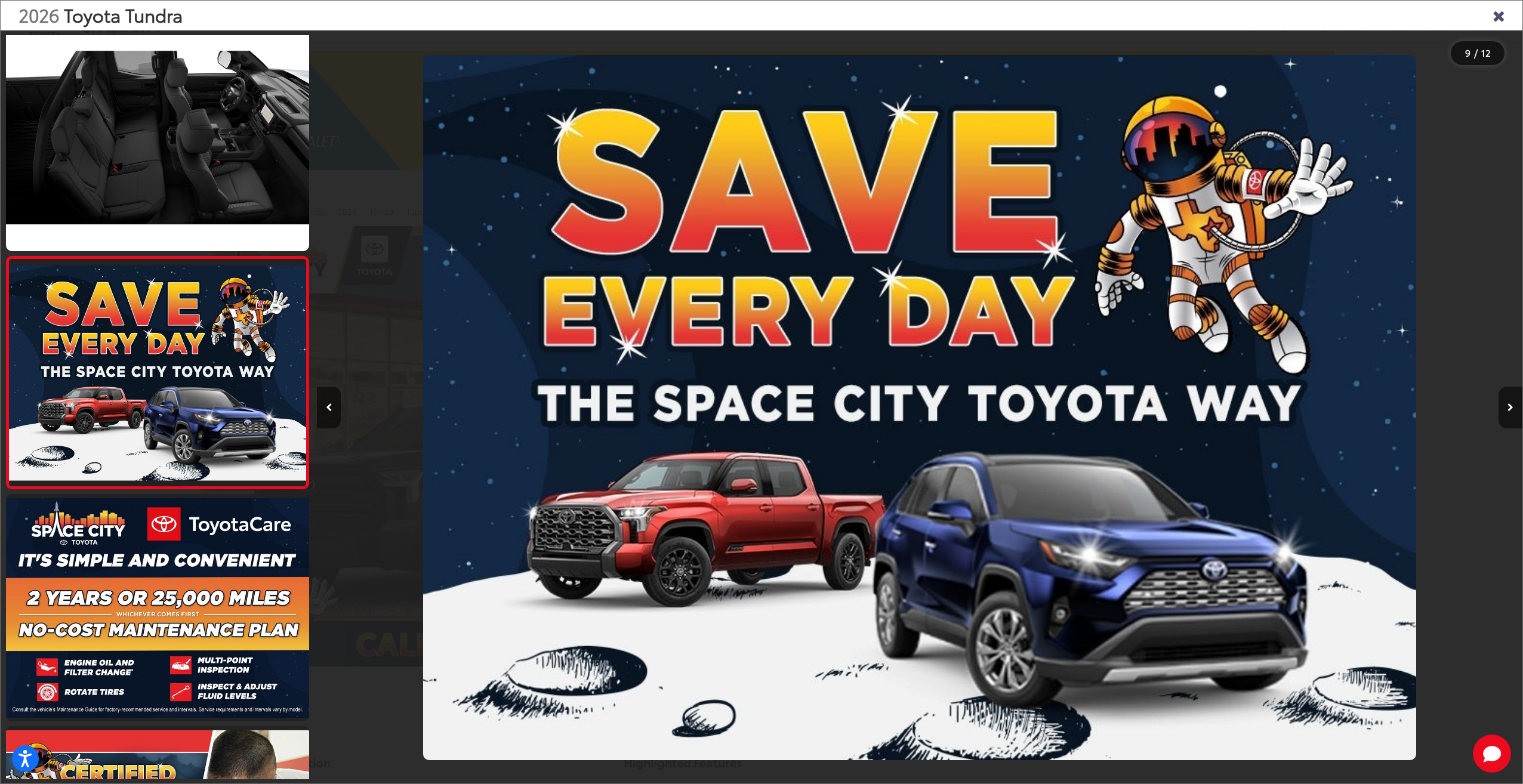
click at [1500, 20] on icon "Close gallery" at bounding box center [1498, 15] width 12 height 16
